Goal: Transaction & Acquisition: Purchase product/service

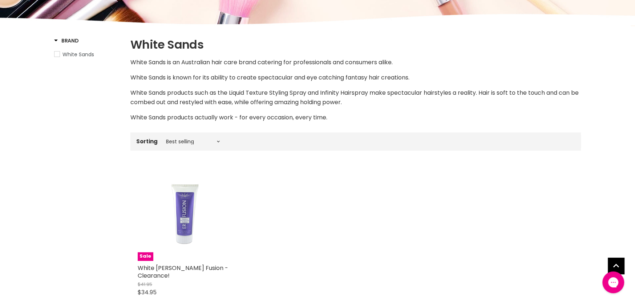
scroll to position [145, 0]
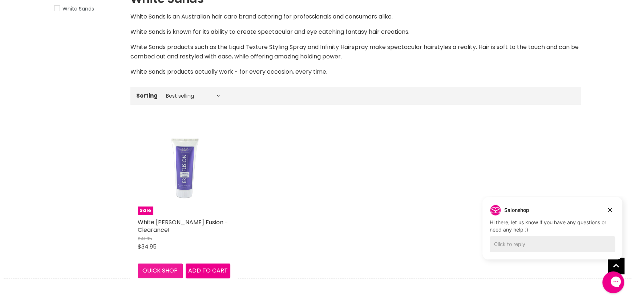
click at [166, 272] on button "Quick shop" at bounding box center [160, 271] width 45 height 15
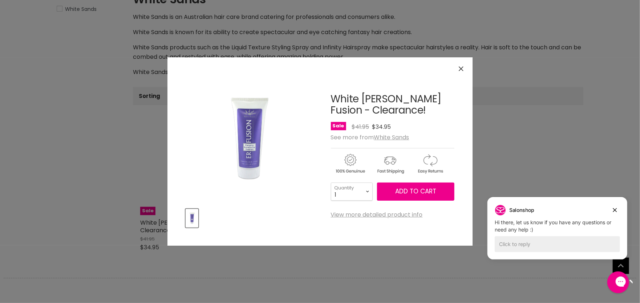
click at [462, 66] on icon "Close" at bounding box center [461, 68] width 5 height 5
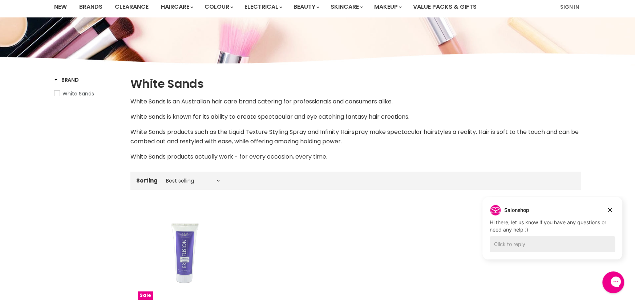
scroll to position [12, 0]
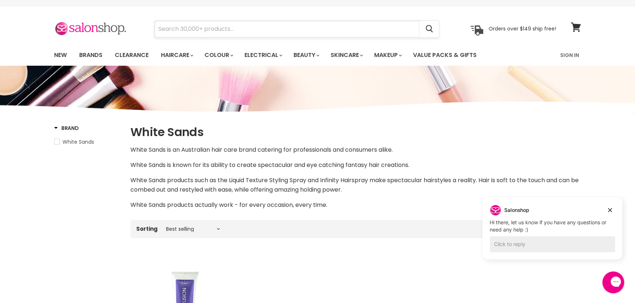
click at [172, 31] on input "Search" at bounding box center [287, 29] width 265 height 17
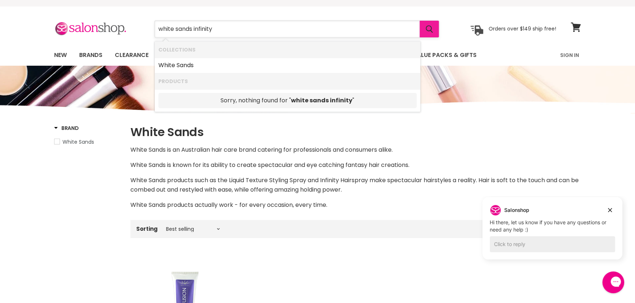
type input "white sands infinity"
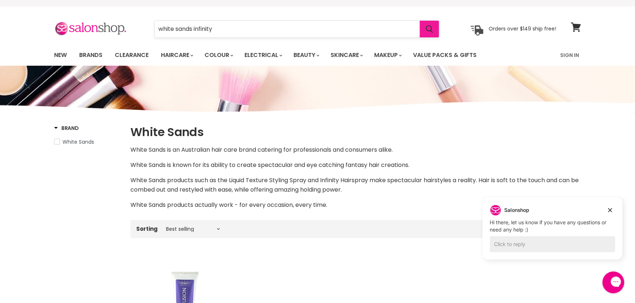
click at [429, 25] on span "Search" at bounding box center [429, 29] width 7 height 8
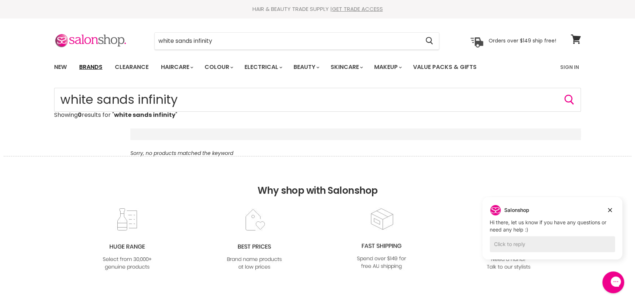
click at [94, 66] on link "Brands" at bounding box center [91, 67] width 34 height 15
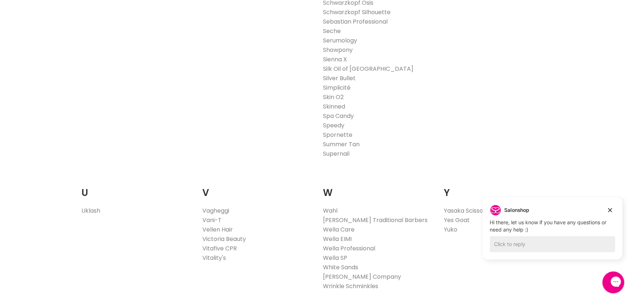
scroll to position [1307, 0]
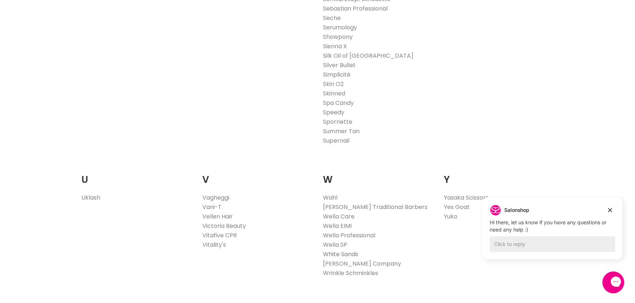
click at [340, 251] on link "White Sands" at bounding box center [340, 254] width 35 height 8
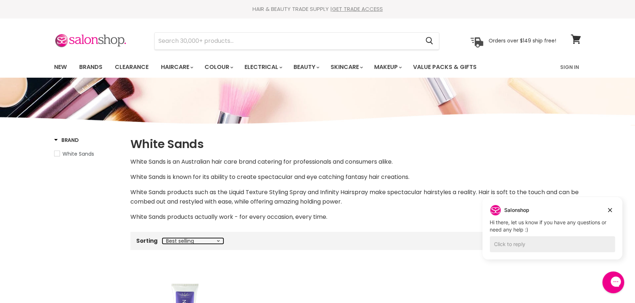
click at [218, 238] on select "Best selling Featured Price, low to high Price, high to low Alphabetically, A-Z…" at bounding box center [192, 241] width 61 height 6
click at [162, 238] on select "Best selling Featured Price, low to high Price, high to low Alphabetically, A-Z…" at bounding box center [192, 241] width 61 height 6
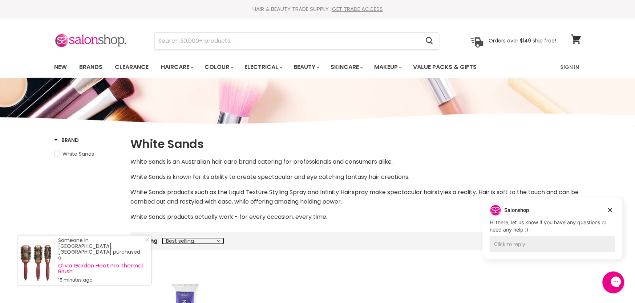
click at [215, 238] on select "Best selling Featured Price, low to high Price, high to low Alphabetically, A-Z…" at bounding box center [192, 241] width 61 height 6
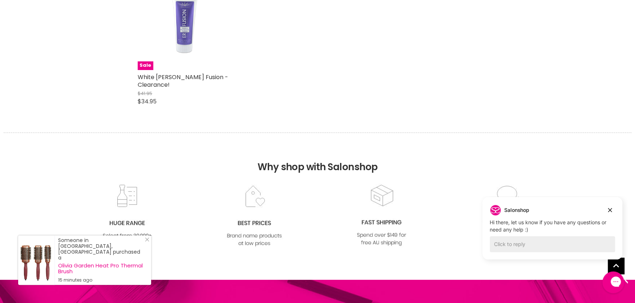
scroll to position [327, 0]
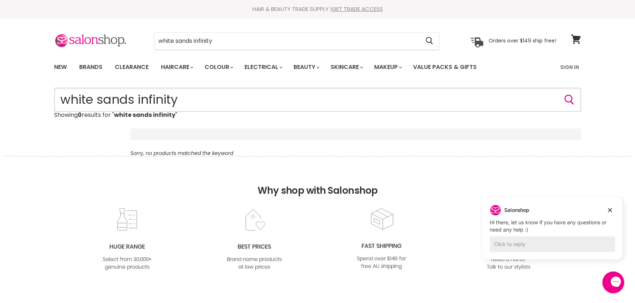
click at [194, 99] on input "white sands infinity" at bounding box center [317, 100] width 527 height 24
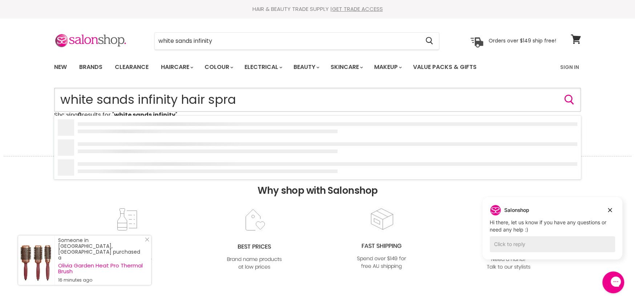
type input "white sands infinity hair spray"
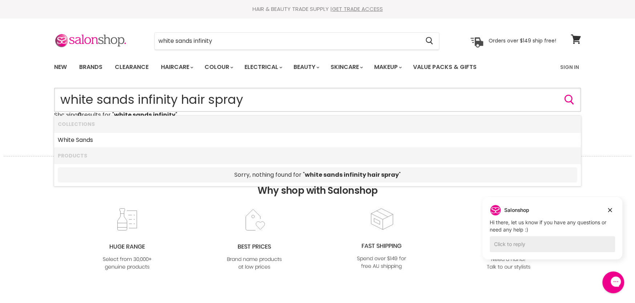
click at [183, 102] on input "white sands infinity hair spray" at bounding box center [317, 100] width 527 height 24
click at [187, 103] on input "white sands infinity hair spray" at bounding box center [317, 100] width 527 height 24
